Goal: Check status: Check status

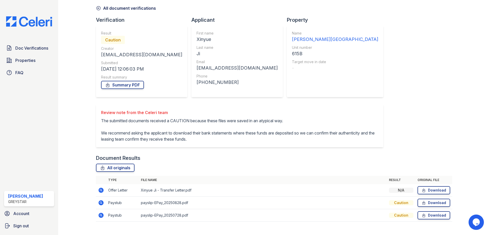
scroll to position [43, 0]
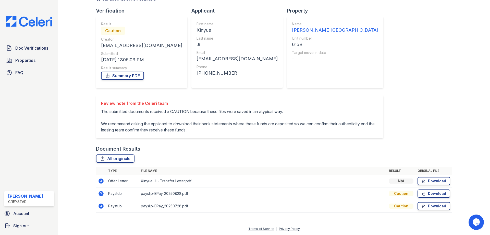
click at [102, 181] on icon at bounding box center [101, 180] width 5 height 5
click at [102, 196] on icon at bounding box center [101, 193] width 6 height 6
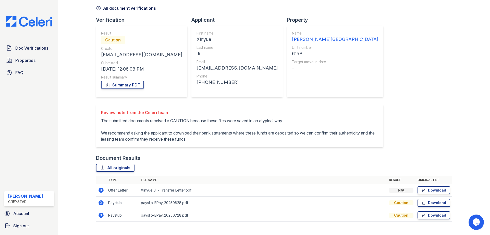
scroll to position [43, 0]
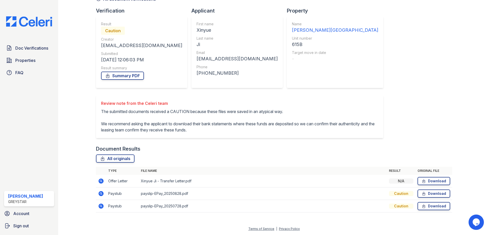
click at [102, 194] on icon at bounding box center [101, 193] width 5 height 5
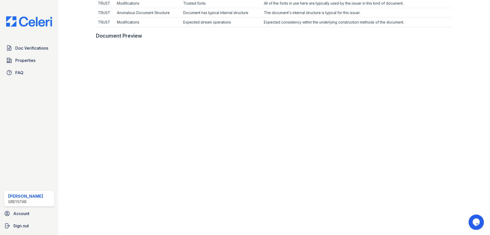
scroll to position [204, 0]
